Goal: Ask a question: Seek information or help from site administrators or community

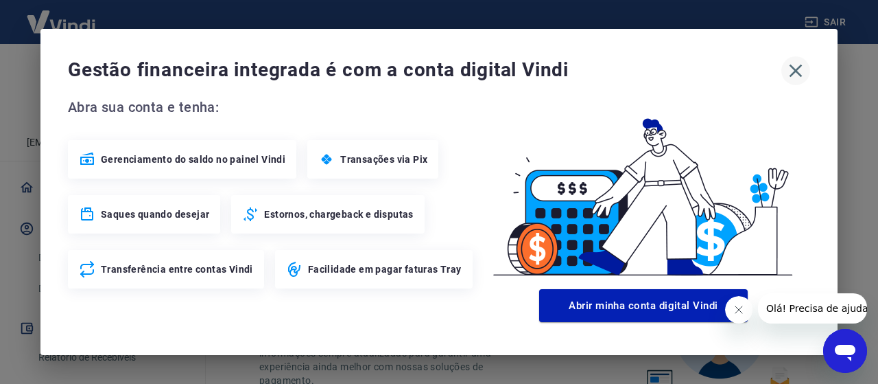
click at [794, 79] on icon "button" at bounding box center [796, 71] width 22 height 22
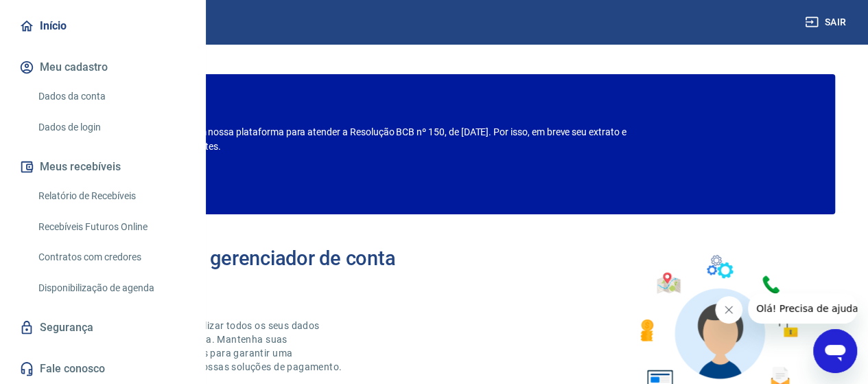
scroll to position [137, 0]
click at [84, 210] on link "Relatório de Recebíveis" at bounding box center [111, 196] width 156 height 28
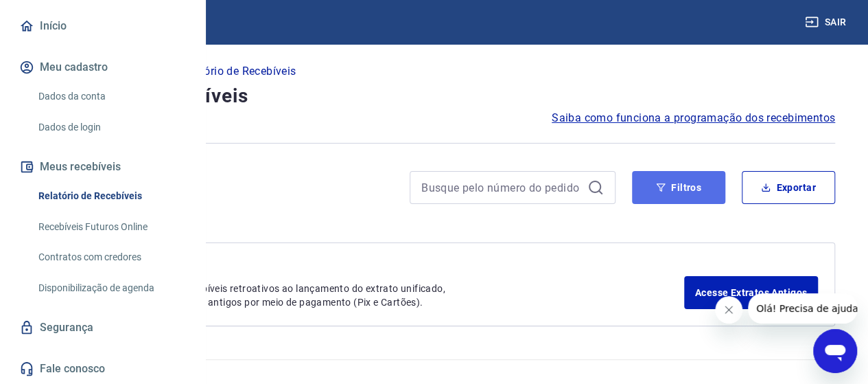
click at [685, 193] on button "Filtros" at bounding box center [678, 187] width 93 height 33
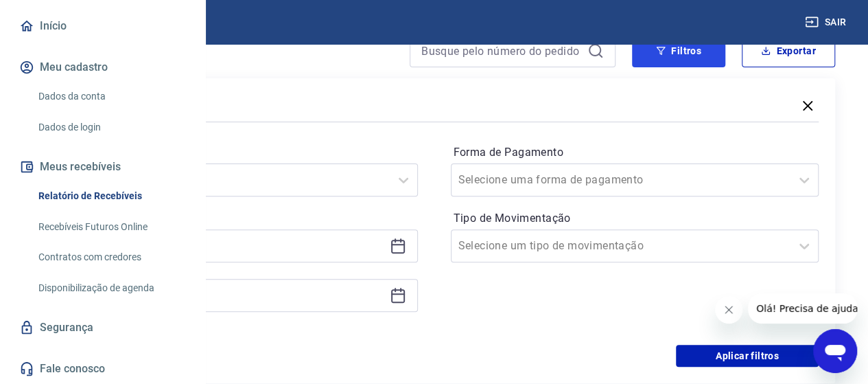
scroll to position [137, 0]
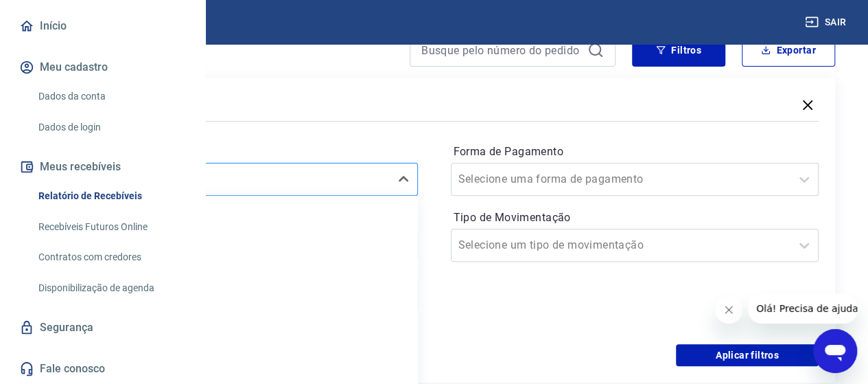
click at [388, 182] on div "option Limpar Filtro focused, 1 of 7. 7 results available. Use Up and Down to c…" at bounding box center [233, 179] width 368 height 33
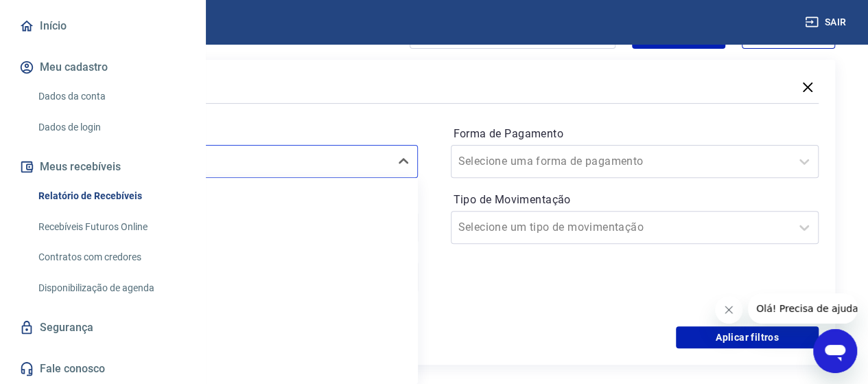
click at [628, 286] on div "Forma de Pagamento Selecione uma forma de pagamento Tipo de Movimentação Seleci…" at bounding box center [635, 216] width 368 height 187
click at [597, 234] on input "Tipo de Movimentação" at bounding box center [527, 227] width 139 height 16
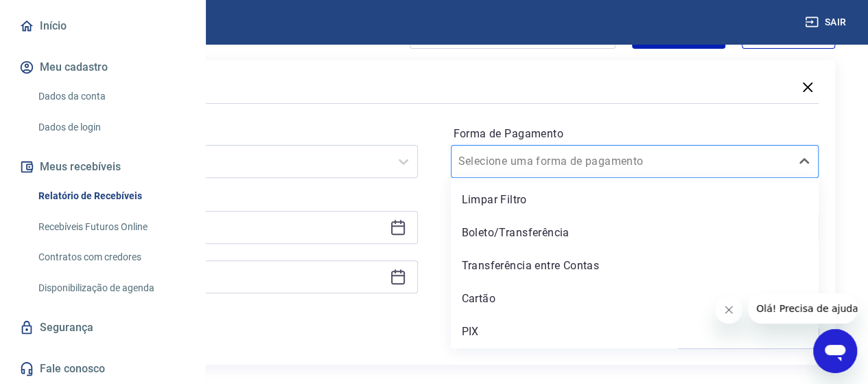
click at [636, 146] on div "Selecione uma forma de pagamento" at bounding box center [635, 161] width 368 height 33
click at [597, 157] on input "Forma de Pagamento" at bounding box center [527, 161] width 139 height 16
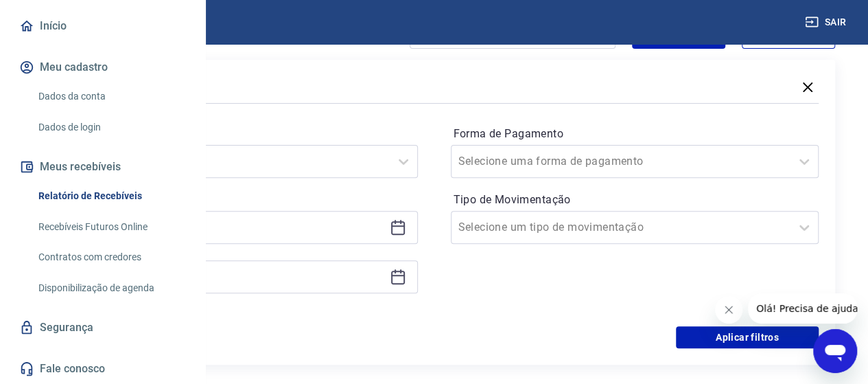
click at [435, 339] on div "Aplicar filtros" at bounding box center [433, 337] width 769 height 22
click at [122, 241] on link "Recebíveis Futuros Online" at bounding box center [111, 227] width 156 height 28
click at [777, 305] on span "Olá! Precisa de ajuda?" at bounding box center [809, 308] width 107 height 11
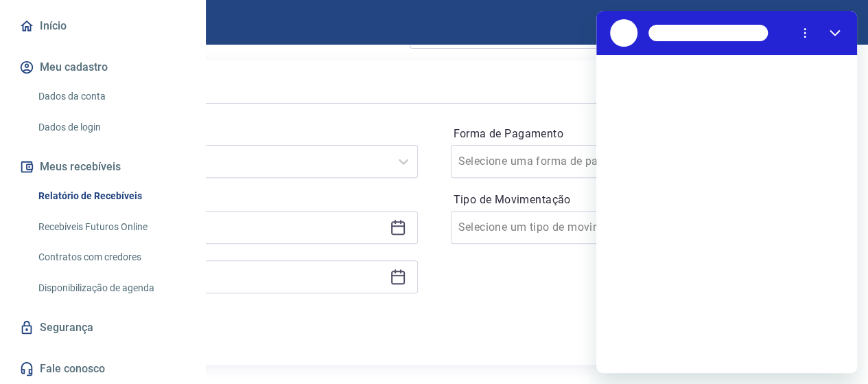
scroll to position [0, 0]
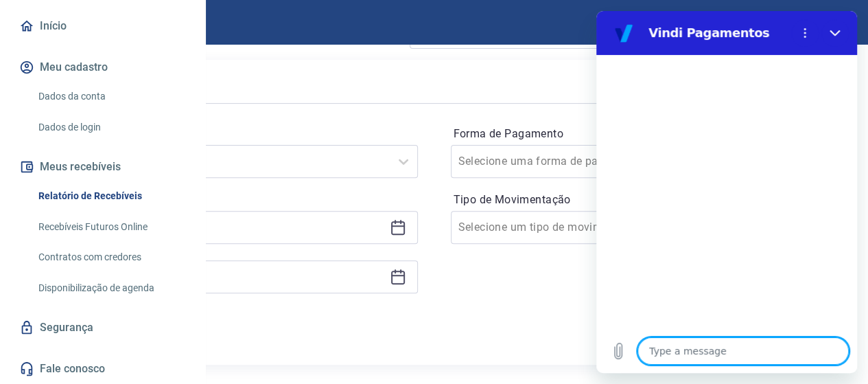
click at [702, 355] on textarea at bounding box center [742, 350] width 211 height 27
type textarea "c"
type textarea "x"
type textarea "co"
type textarea "x"
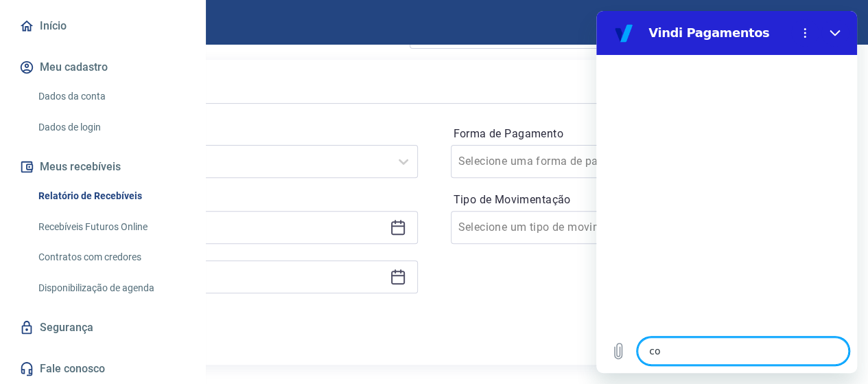
type textarea "com"
type textarea "x"
type textarea "como"
type textarea "x"
type textarea "como"
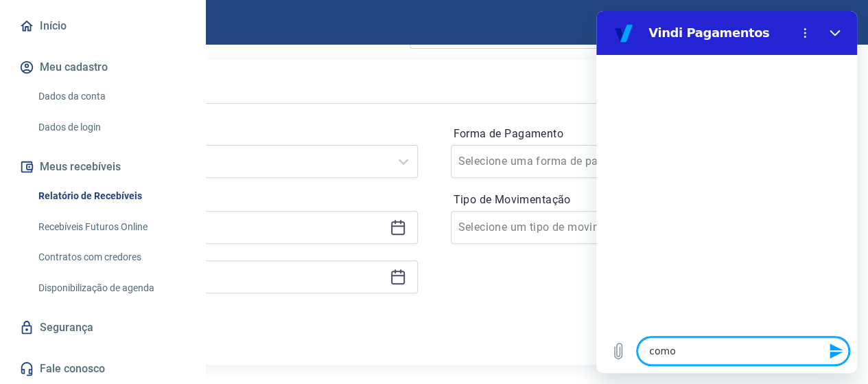
type textarea "x"
type textarea "como e"
type textarea "x"
type textarea "como eu"
type textarea "x"
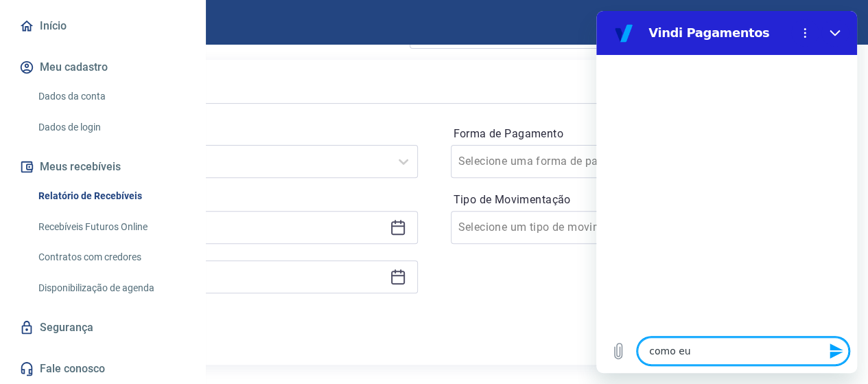
type textarea "como eu"
type textarea "x"
type textarea "como eu c"
type textarea "x"
type textarea "como eu ch"
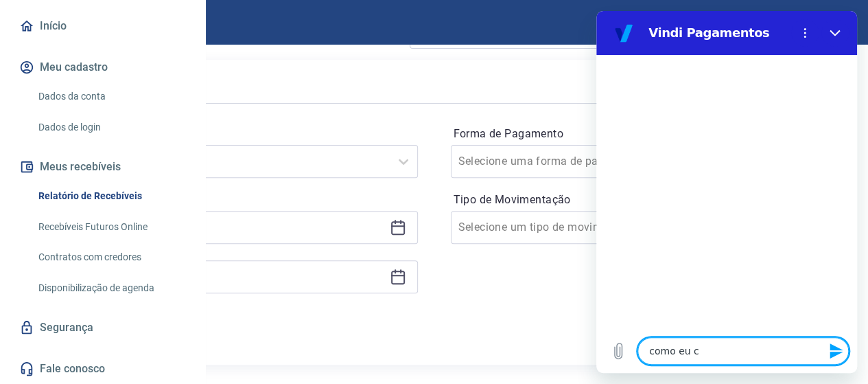
type textarea "x"
type textarea "como eu che"
type textarea "x"
type textarea "como eu chec"
type textarea "x"
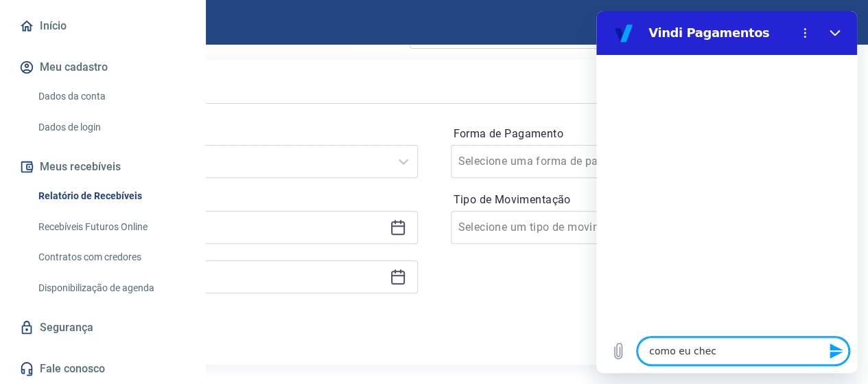
type textarea "como eu checo"
type textarea "x"
type textarea "como eu checo"
type textarea "x"
type textarea "como eu checo se"
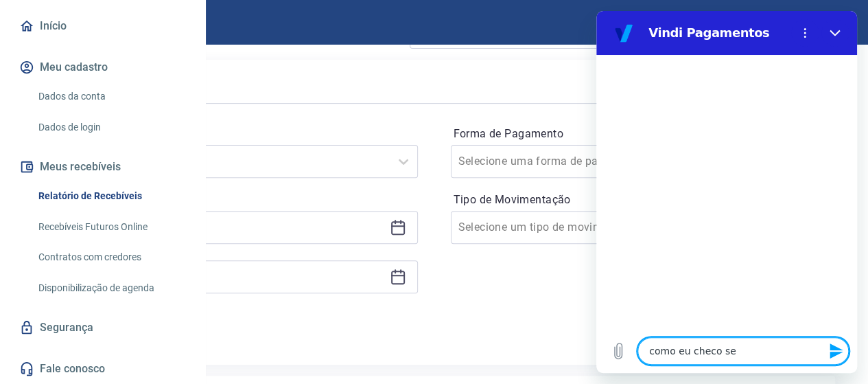
type textarea "x"
type textarea "como eu checo se"
type textarea "x"
type textarea "como eu checo se"
type textarea "x"
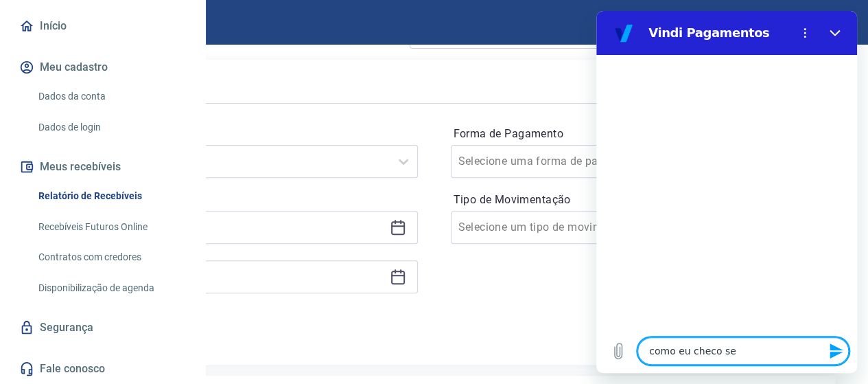
type textarea "como eu checo se h"
type textarea "x"
type textarea "como eu checo se ho"
type textarea "x"
type textarea "como eu checo se hou"
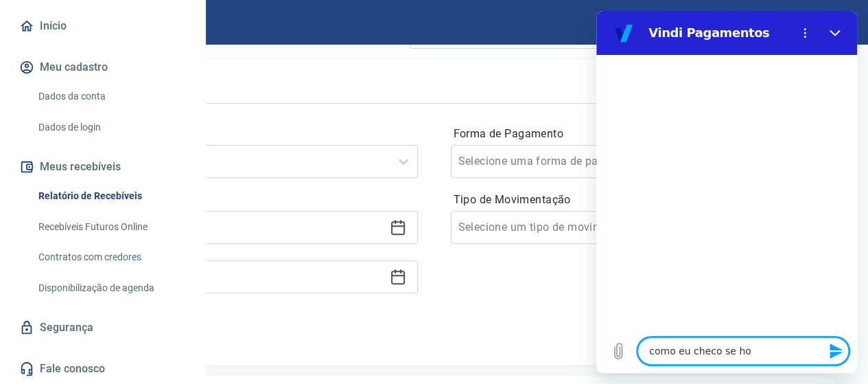
type textarea "x"
type textarea "como eu checo se houv"
type textarea "x"
type textarea "como eu checo se houve"
type textarea "x"
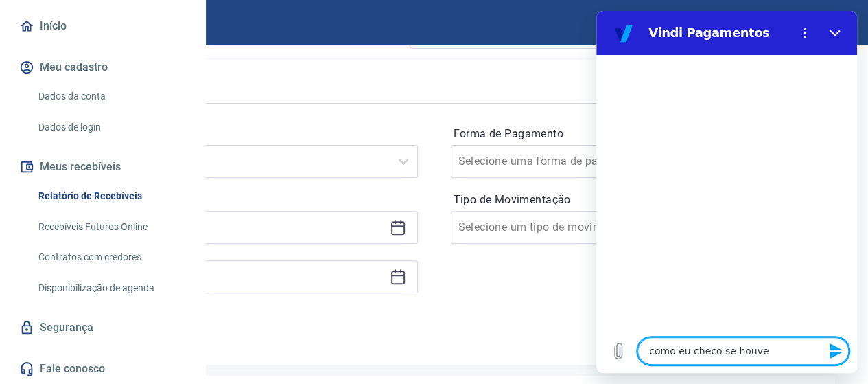
type textarea "como eu checo se houve"
type textarea "x"
type textarea "como eu checo se houve c"
type textarea "x"
type textarea "como eu checo se houve cha"
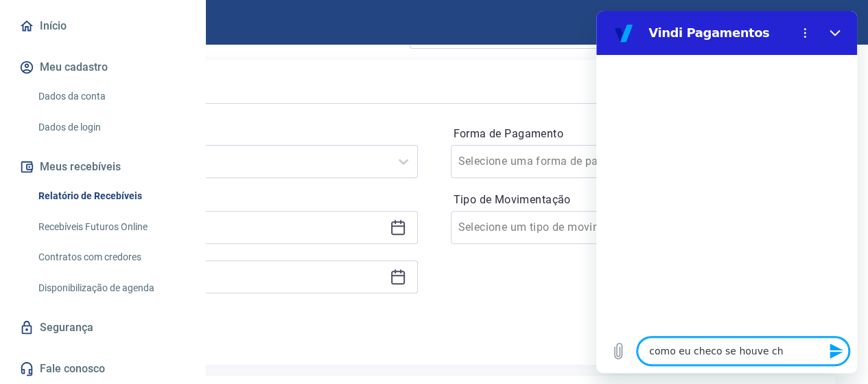
type textarea "x"
type textarea "como eu checo se houve char"
type textarea "x"
type textarea "como eu checo se houve charg"
type textarea "x"
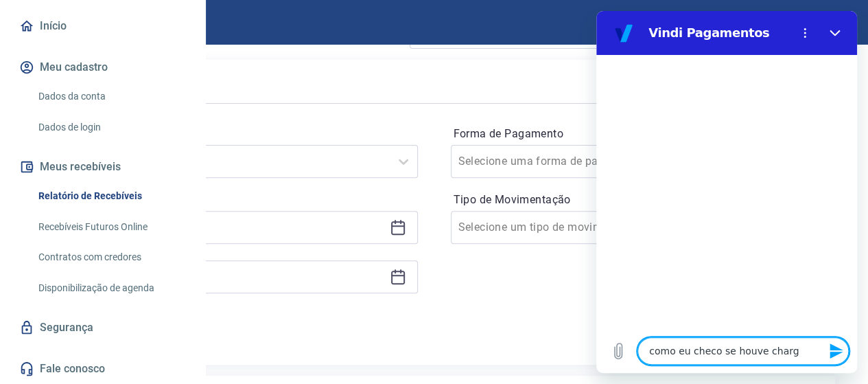
type textarea "como eu checo se houve charge"
type textarea "x"
type textarea "como eu checo se houve chargeb"
type textarea "x"
type textarea "como eu checo se houve chargeba"
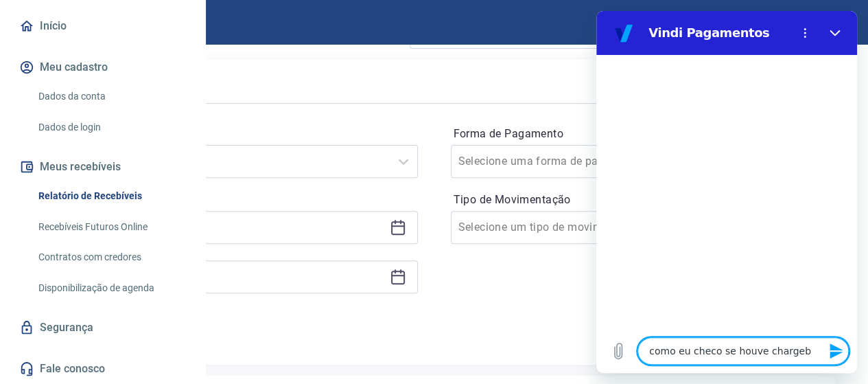
type textarea "x"
type textarea "como eu checo se houve chargebac"
type textarea "x"
type textarea "como eu checo se houve chargeback"
type textarea "x"
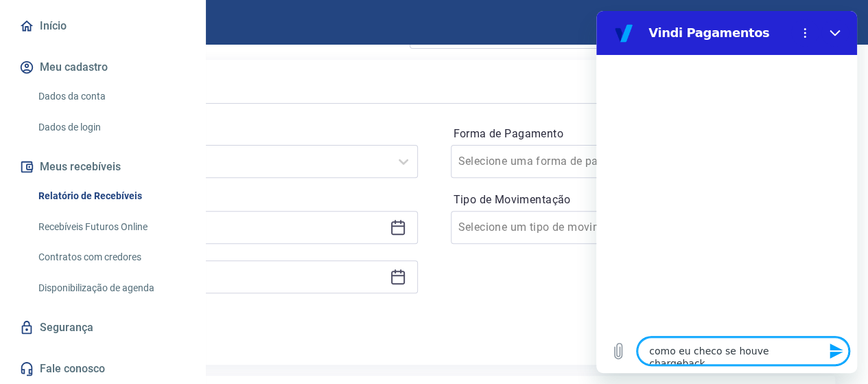
type textarea "como eu checo se houve chargeback"
type textarea "x"
type textarea "como eu checo se houve chargeback e"
type textarea "x"
type textarea "como eu checo se houve chargeback em"
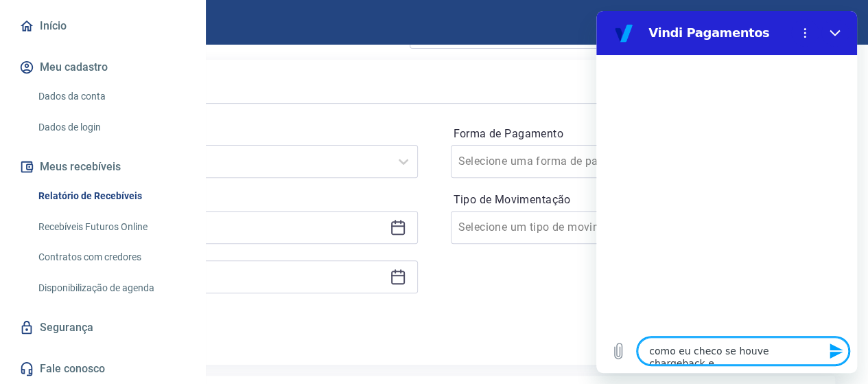
type textarea "x"
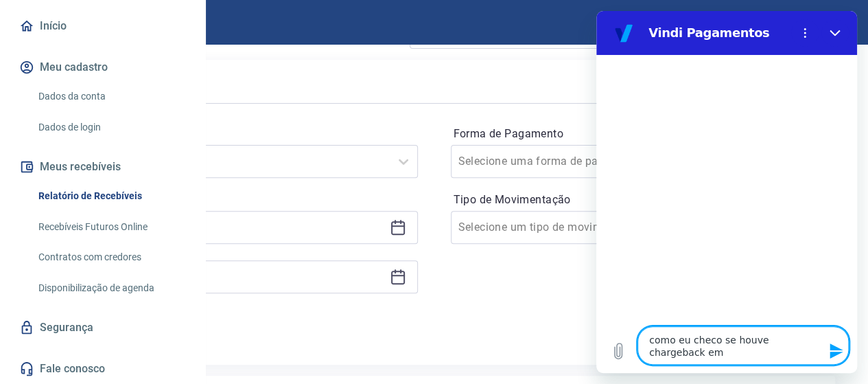
type textarea "como eu checo se houve chargeback em"
type textarea "x"
type textarea "como eu checo se houve chargeback em d"
type textarea "x"
type textarea "como eu checo se houve chargeback em de"
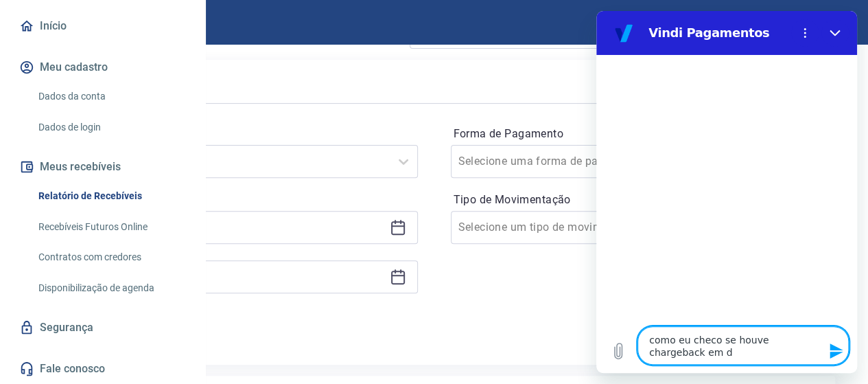
type textarea "x"
type textarea "como eu checo se houve chargeback em det"
type textarea "x"
type textarea "como eu checo se houve chargeback em dete"
type textarea "x"
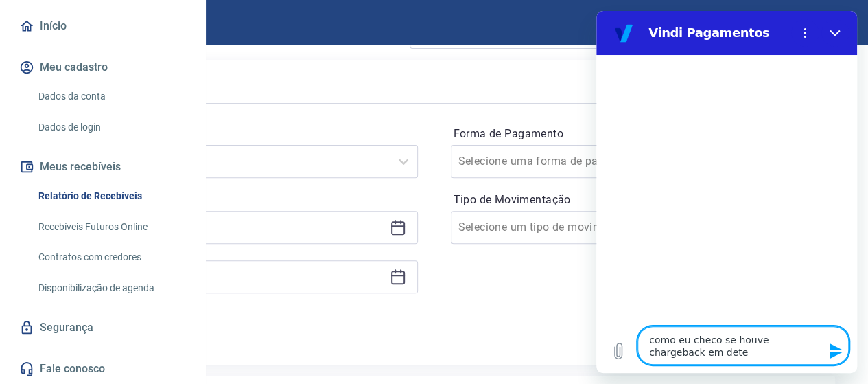
type textarea "como eu checo se houve chargeback em deter"
type textarea "x"
type textarea "como eu checo se houve chargeback em determ"
type textarea "x"
type textarea "como eu checo se houve chargeback em determi"
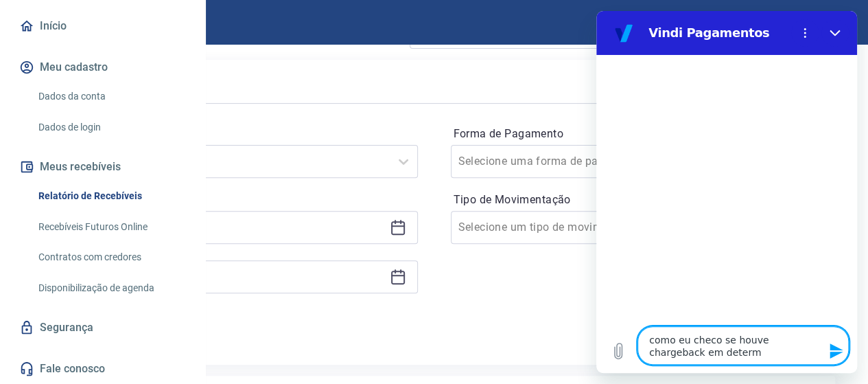
type textarea "x"
type textarea "como eu checo se houve chargeback em determin"
type textarea "x"
type textarea "como eu checo se houve chargeback em determina"
type textarea "x"
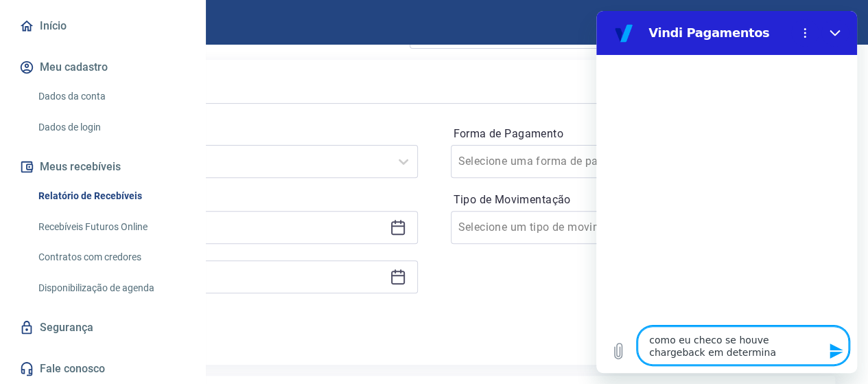
type textarea "como eu checo se houve chargeback em determinad"
type textarea "x"
type textarea "como eu checo se houve chargeback em determinado"
type textarea "x"
type textarea "como eu checo se houve chargeback em determinado"
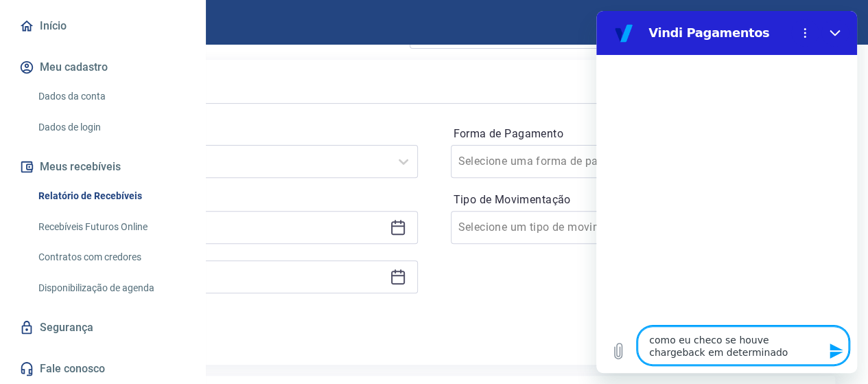
type textarea "x"
type textarea "como eu checo se houve chargeback em determinado p"
type textarea "x"
type textarea "como eu checo se houve chargeback em determinado pe"
type textarea "x"
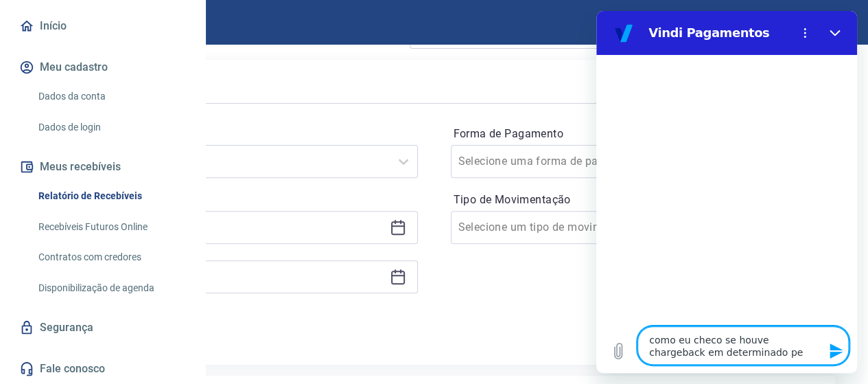
type textarea "como eu checo se houve chargeback em determinado per"
type textarea "x"
type textarea "como eu checo se houve chargeback em determinado peri"
type textarea "x"
type textarea "como eu checo se houve chargeback em determinado perio"
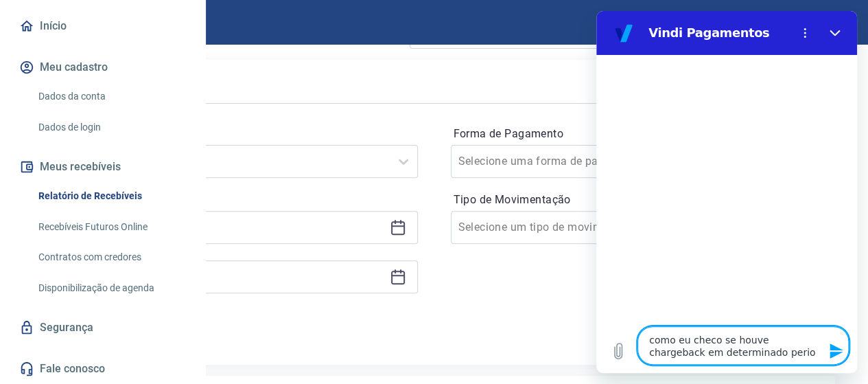
type textarea "x"
type textarea "como eu checo se houve chargeback em determinado period"
type textarea "x"
type textarea "como eu checo se houve chargeback em determinado periodo"
type textarea "x"
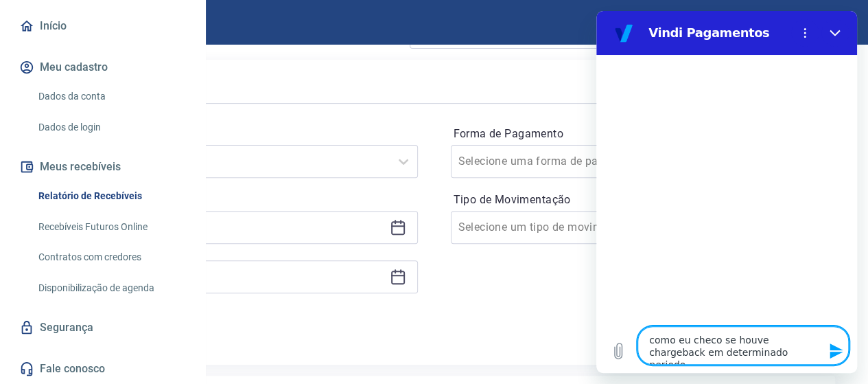
type textarea "como eu checo se houve chargeback em determinado periodo?"
type textarea "x"
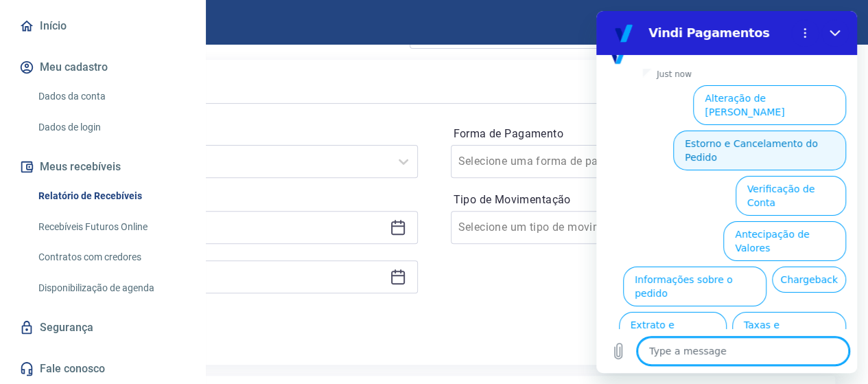
scroll to position [490, 0]
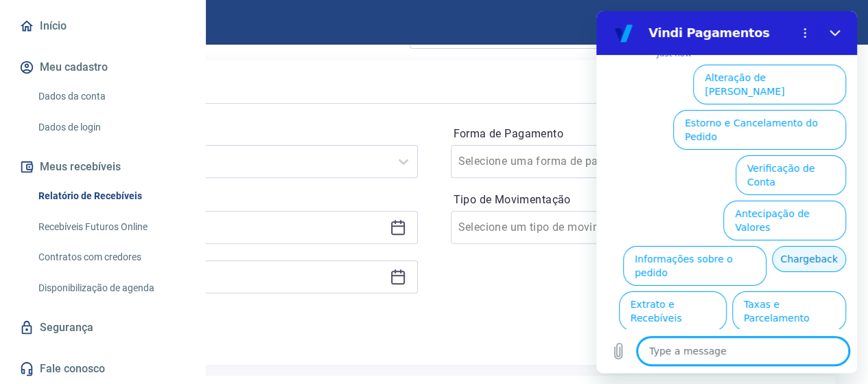
click at [795, 246] on button "Chargeback" at bounding box center [809, 259] width 74 height 26
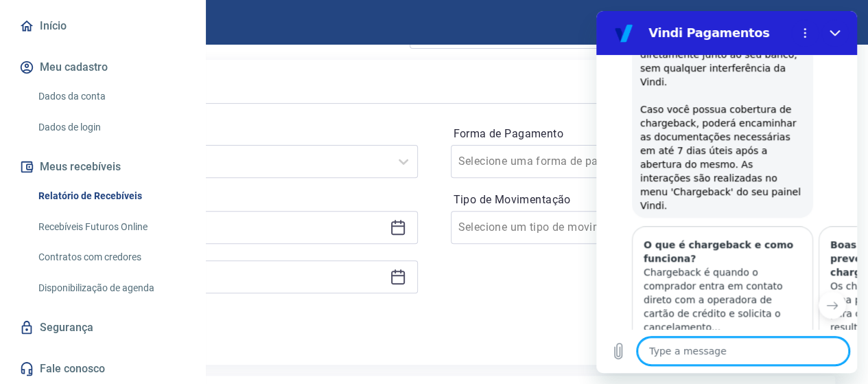
type textarea "x"
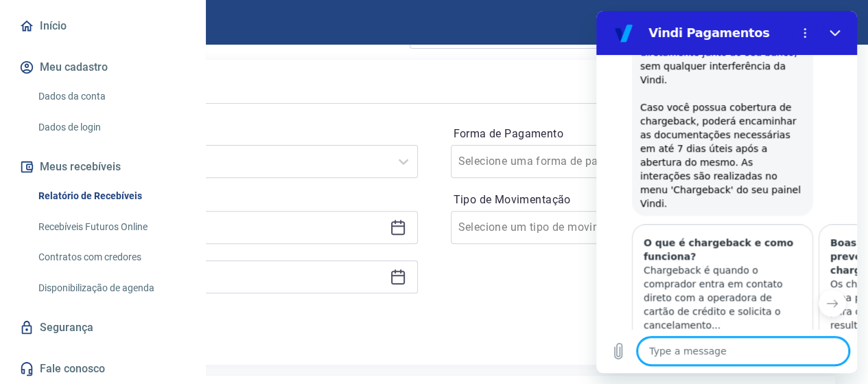
scroll to position [694, 0]
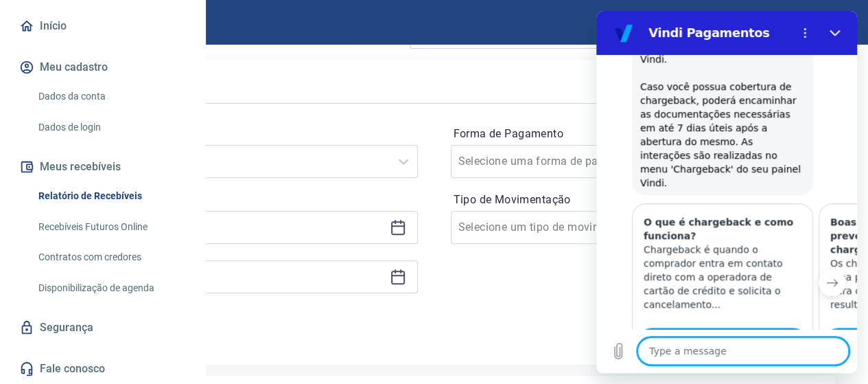
click at [818, 268] on button "Next item" at bounding box center [831, 281] width 27 height 27
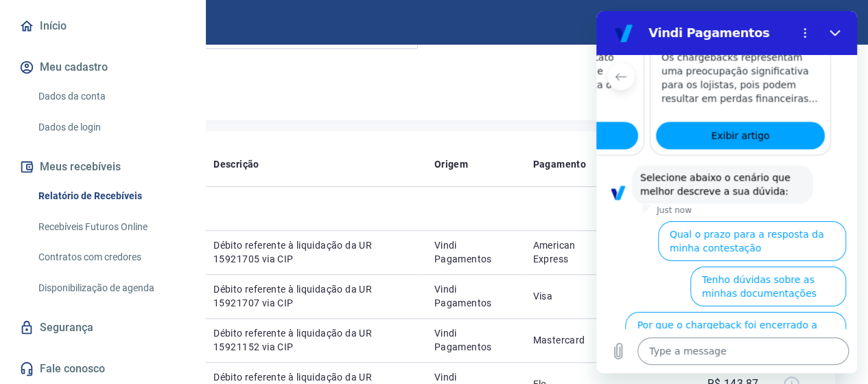
scroll to position [429, 0]
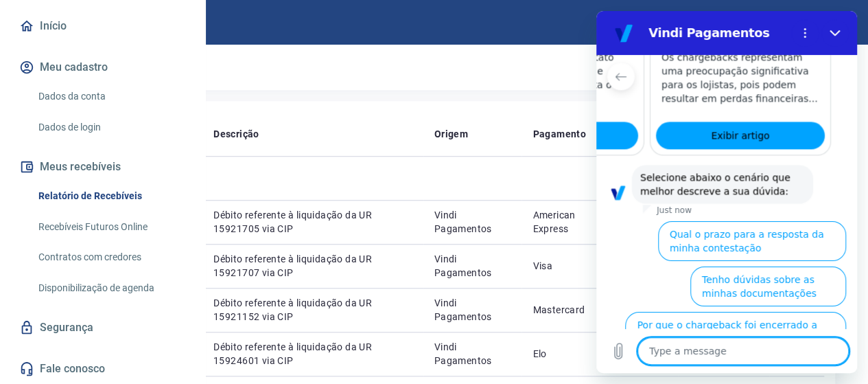
click at [689, 359] on textarea at bounding box center [742, 350] width 211 height 27
type textarea "r"
type textarea "x"
type textarea "re"
type textarea "x"
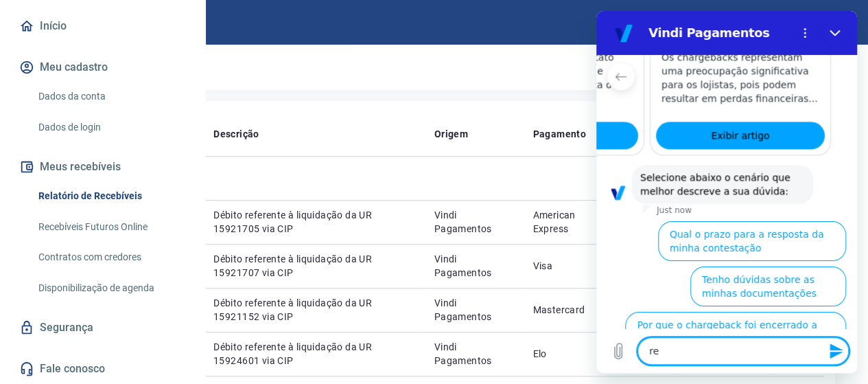
type textarea "rel"
type textarea "x"
type textarea "[MEDICAL_DATA]"
type textarea "x"
type textarea "relat"
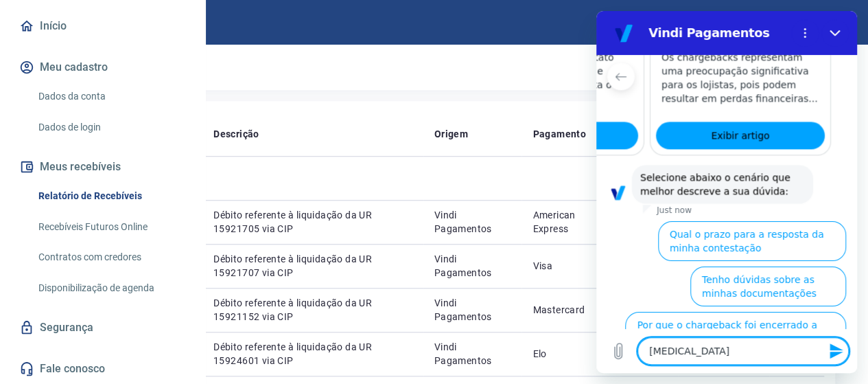
type textarea "x"
type textarea "relato"
type textarea "x"
type textarea "relator"
type textarea "x"
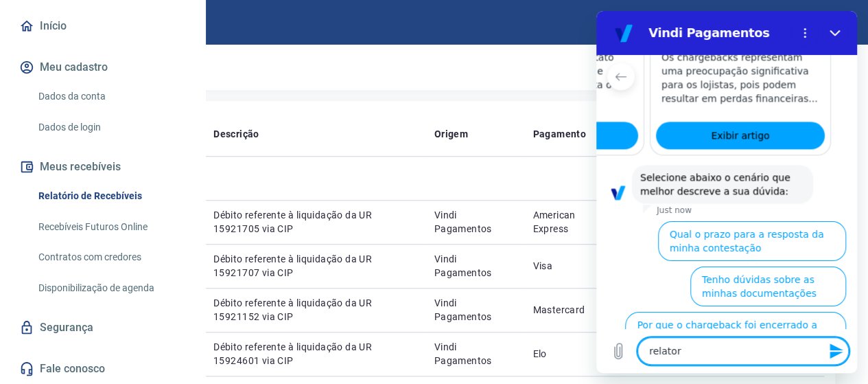
type textarea "relatori"
type textarea "x"
type textarea "relatorio"
type textarea "x"
type textarea "relatorio"
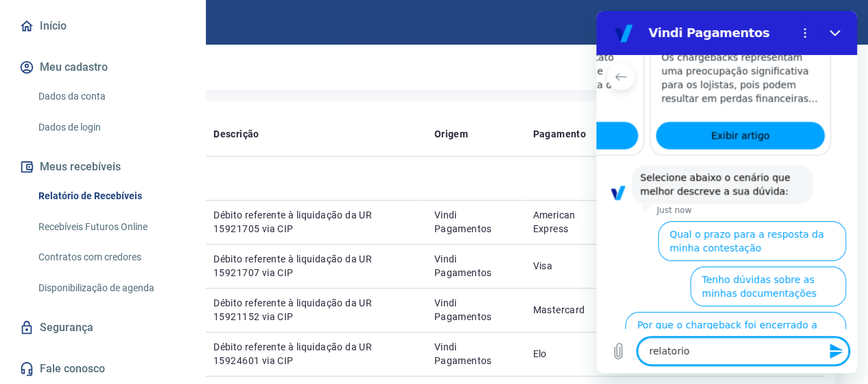
type textarea "x"
type textarea "relatorio c"
type textarea "x"
type textarea "relatorio ch"
type textarea "x"
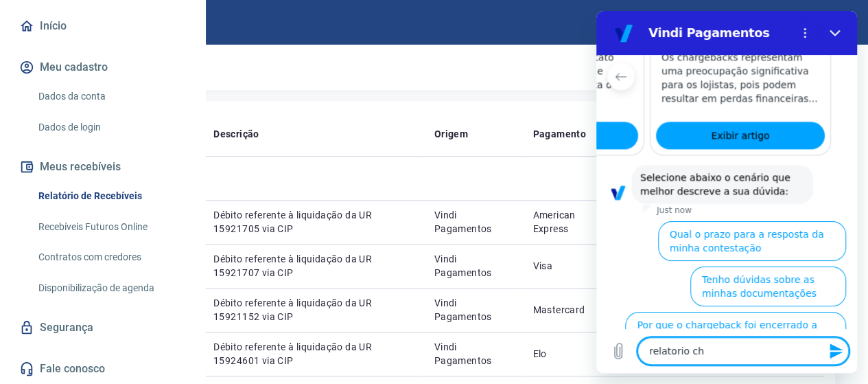
type textarea "relatorio cha"
type textarea "x"
type textarea "relatorio char"
type textarea "x"
type textarea "relatorio charv"
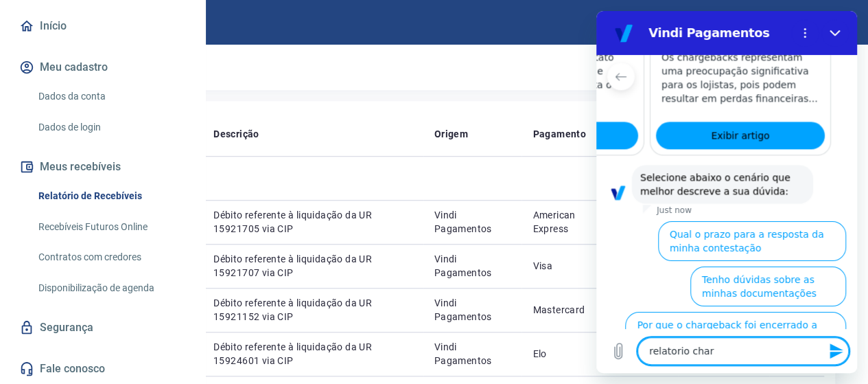
type textarea "x"
type textarea "relatorio charve"
type textarea "x"
type textarea "relatorio charveb"
type textarea "x"
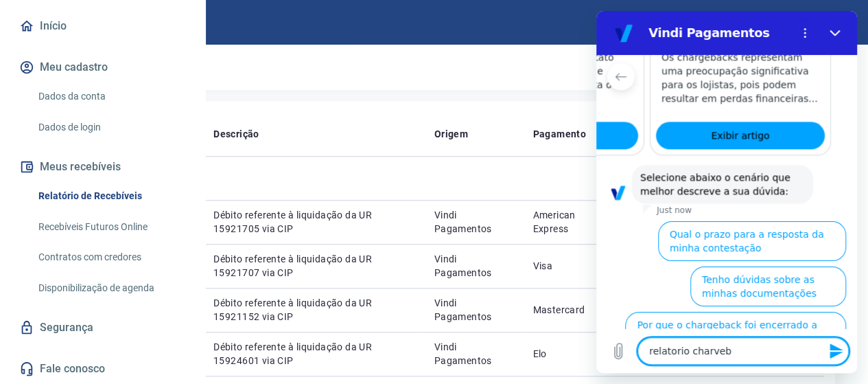
type textarea "relatorio charveba"
type textarea "x"
type textarea "relatorio charvebac"
type textarea "x"
type textarea "relatorio charveback"
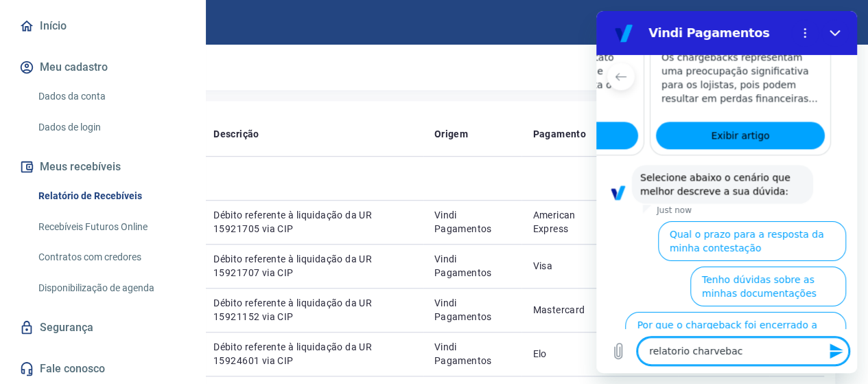
type textarea "x"
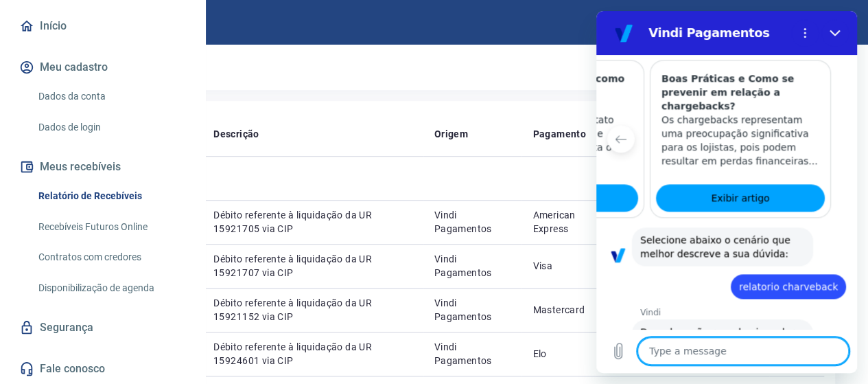
scroll to position [840, 0]
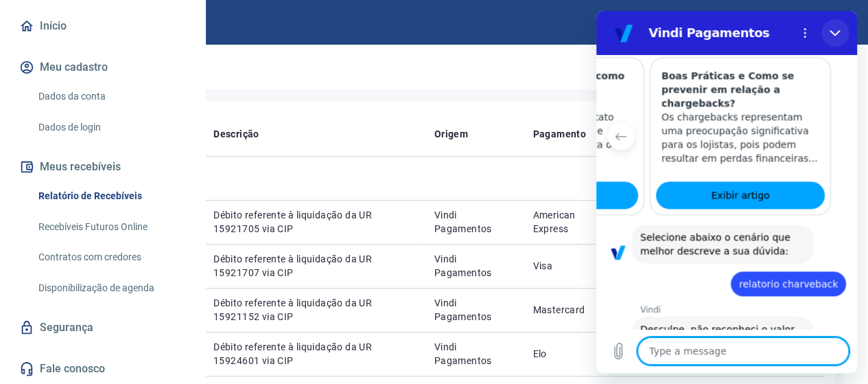
click at [836, 30] on icon "Close" at bounding box center [834, 32] width 11 height 11
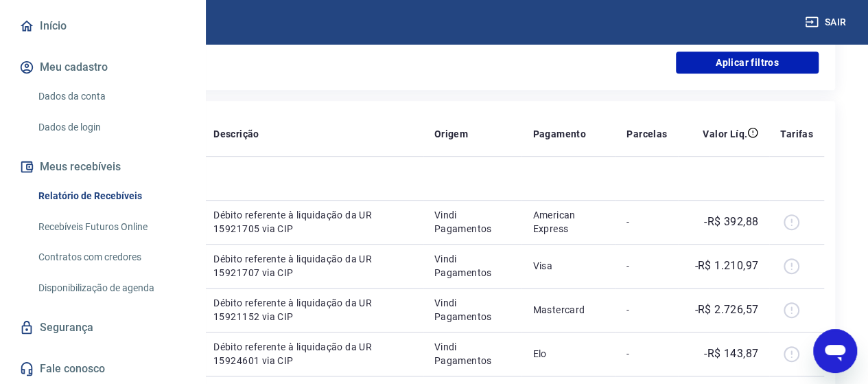
scroll to position [900, 0]
type textarea "x"
